Goal: Task Accomplishment & Management: Manage account settings

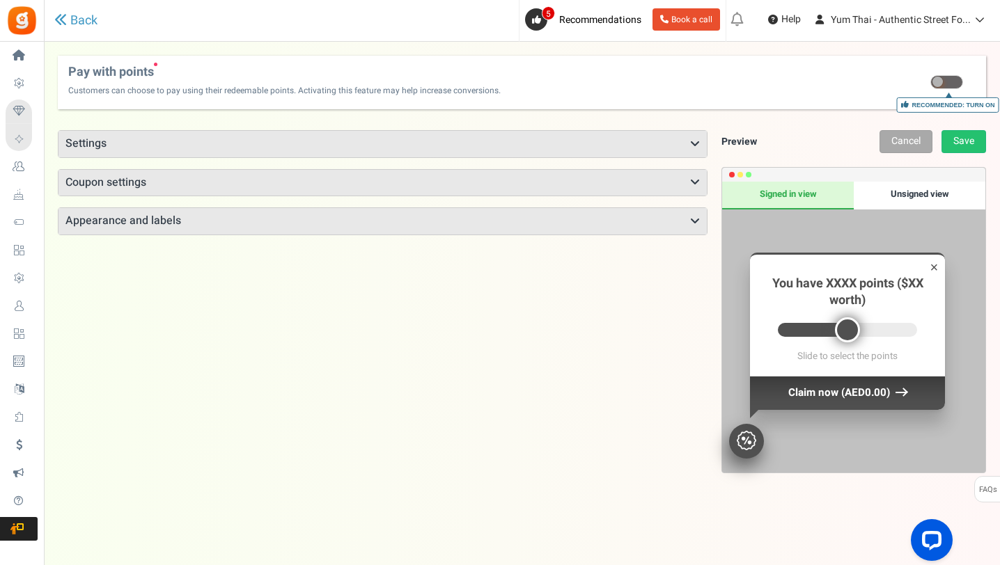
click at [943, 79] on span at bounding box center [946, 82] width 33 height 14
click at [948, 79] on input "Recommended: Turn On Are you sure? This will remove the flexi redemption option…" at bounding box center [948, 83] width 0 height 9
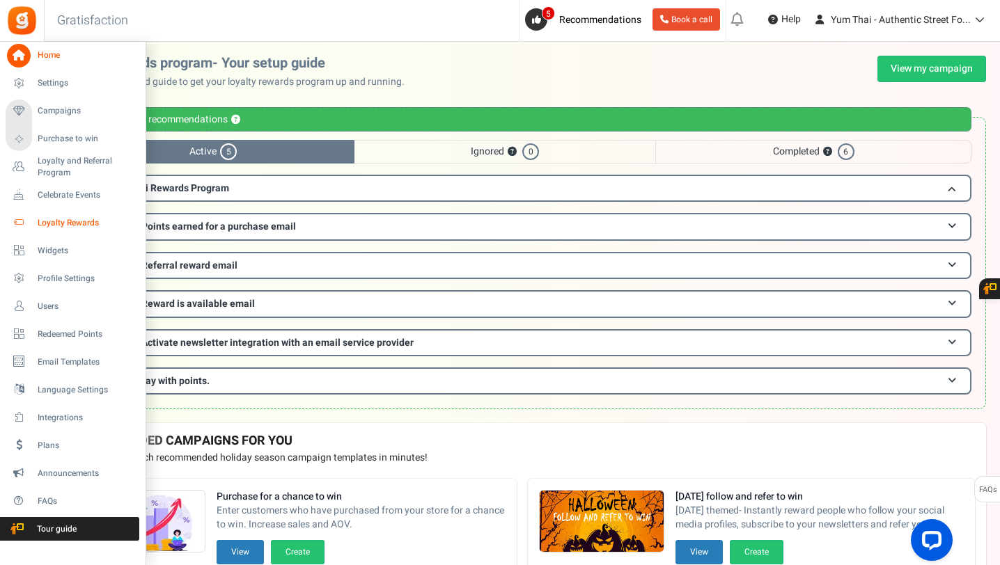
click at [64, 223] on span "Loyalty Rewards" at bounding box center [86, 223] width 97 height 12
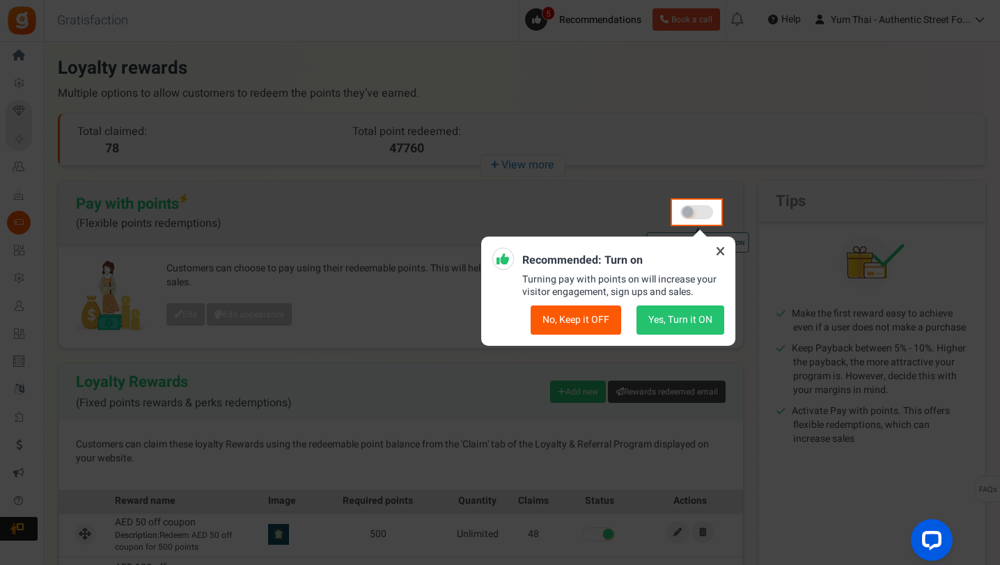
click at [702, 324] on button "Yes, Turn it ON" at bounding box center [680, 320] width 88 height 29
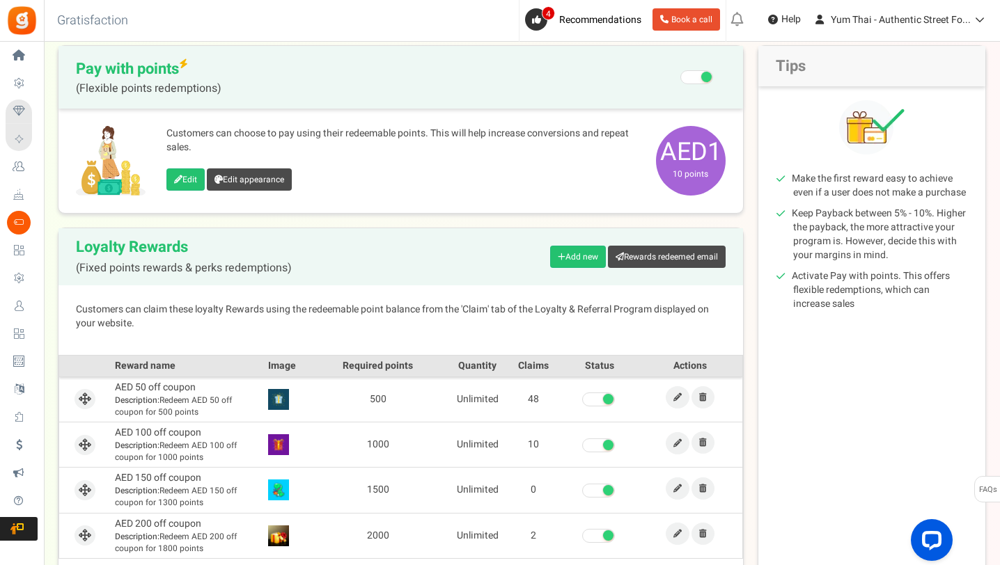
scroll to position [227, 0]
